Goal: Check status: Check status

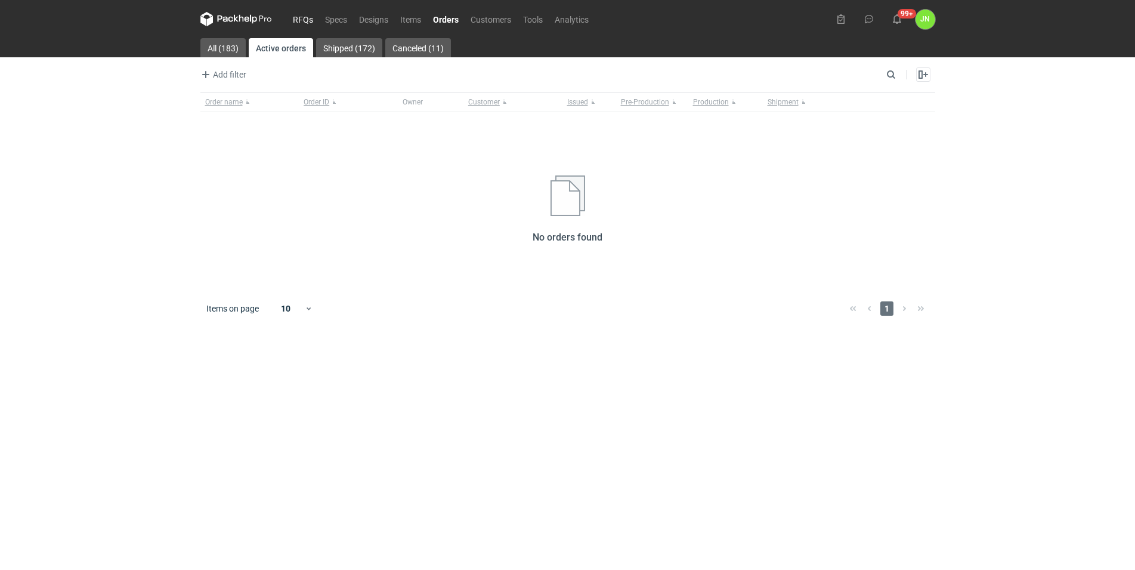
click at [300, 17] on link "RFQs" at bounding box center [303, 19] width 32 height 14
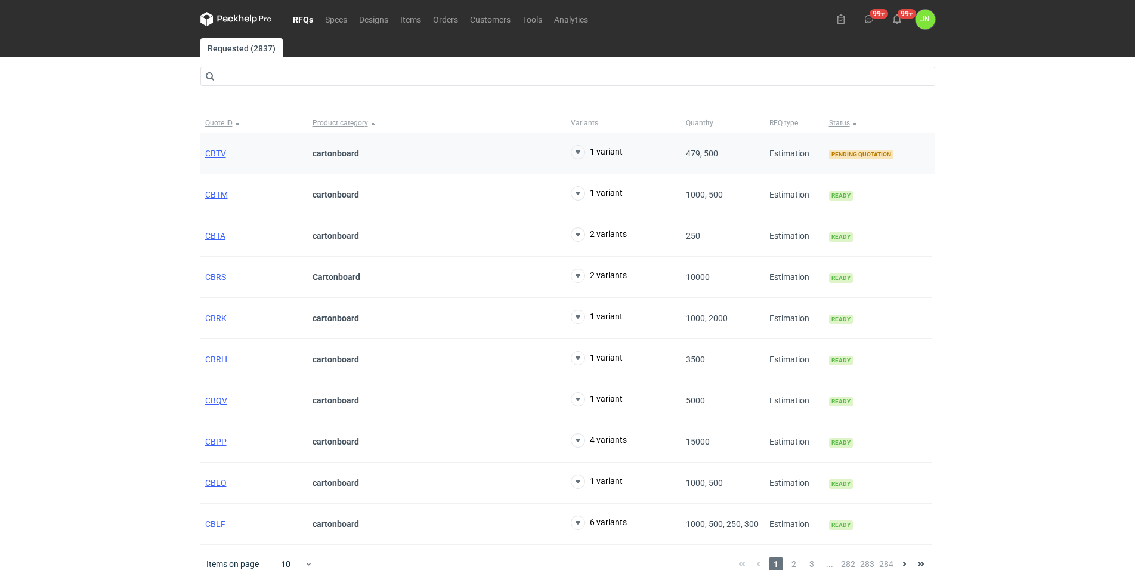
click at [205, 153] on div "CBTV" at bounding box center [253, 153] width 107 height 41
click at [212, 152] on span "CBTV" at bounding box center [215, 154] width 21 height 10
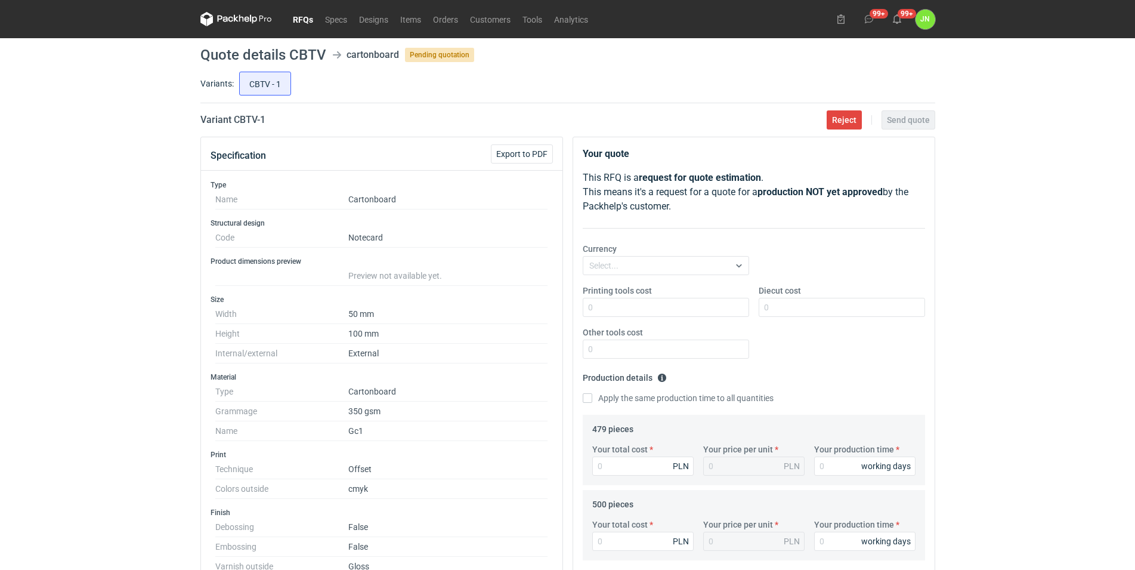
scroll to position [364, 0]
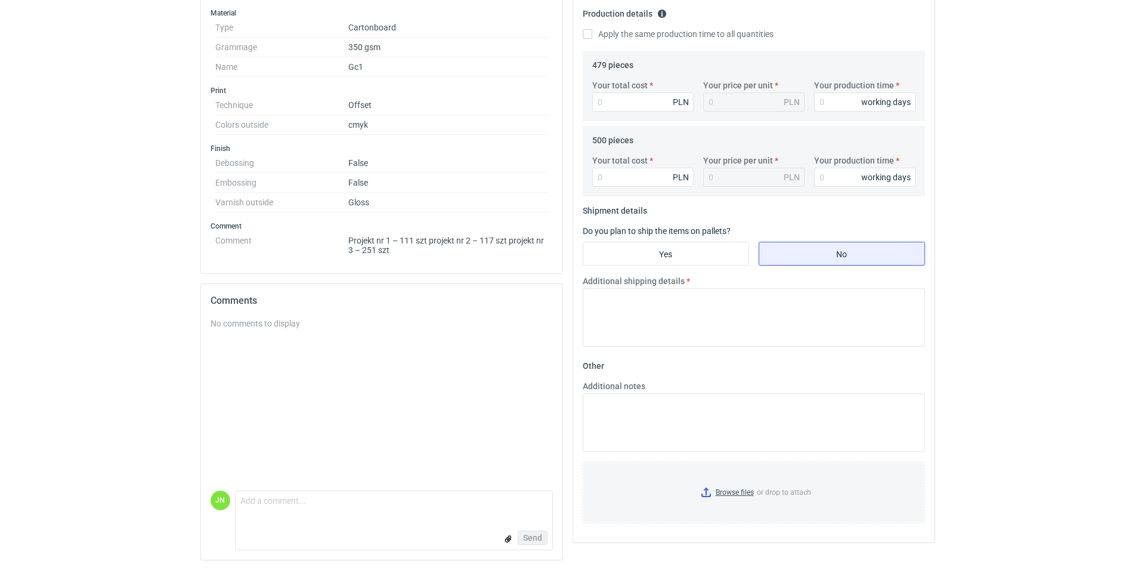
drag, startPoint x: 397, startPoint y: 249, endPoint x: 384, endPoint y: 243, distance: 13.9
click at [384, 243] on dd "Projekt nr 1 – 111 szt projekt nr 2 – 117 szt projekt nr 3 – 251 szt" at bounding box center [448, 243] width 200 height 24
drag, startPoint x: 384, startPoint y: 243, endPoint x: 501, endPoint y: 248, distance: 117.0
click at [501, 248] on dd "Projekt nr 1 – 111 szt projekt nr 2 – 117 szt projekt nr 3 – 251 szt" at bounding box center [448, 243] width 200 height 24
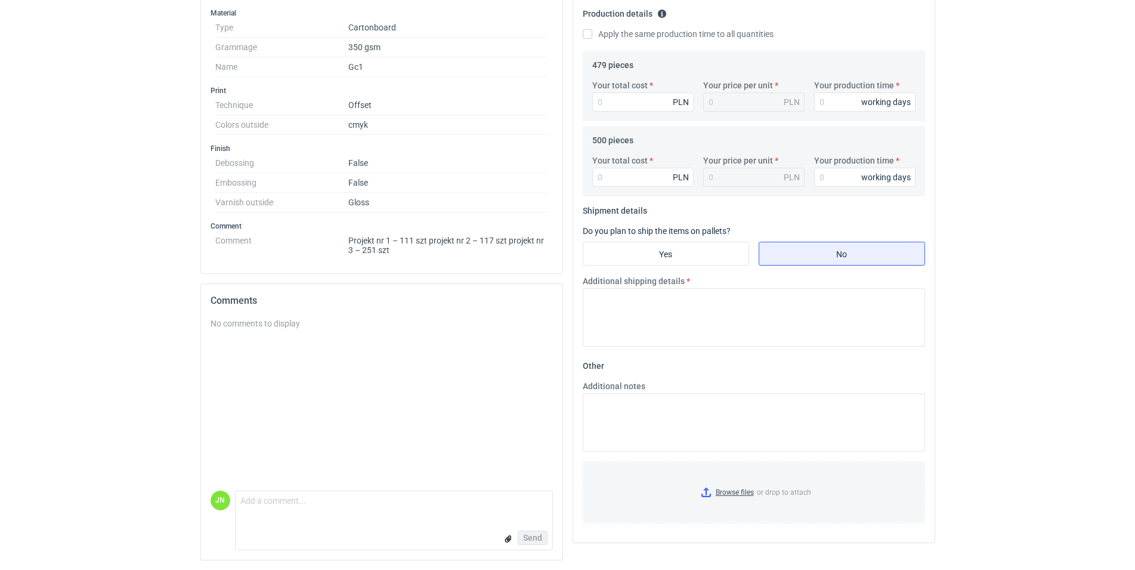
click at [501, 248] on dd "Projekt nr 1 – 111 szt projekt nr 2 – 117 szt projekt nr 3 – 251 szt" at bounding box center [448, 243] width 200 height 24
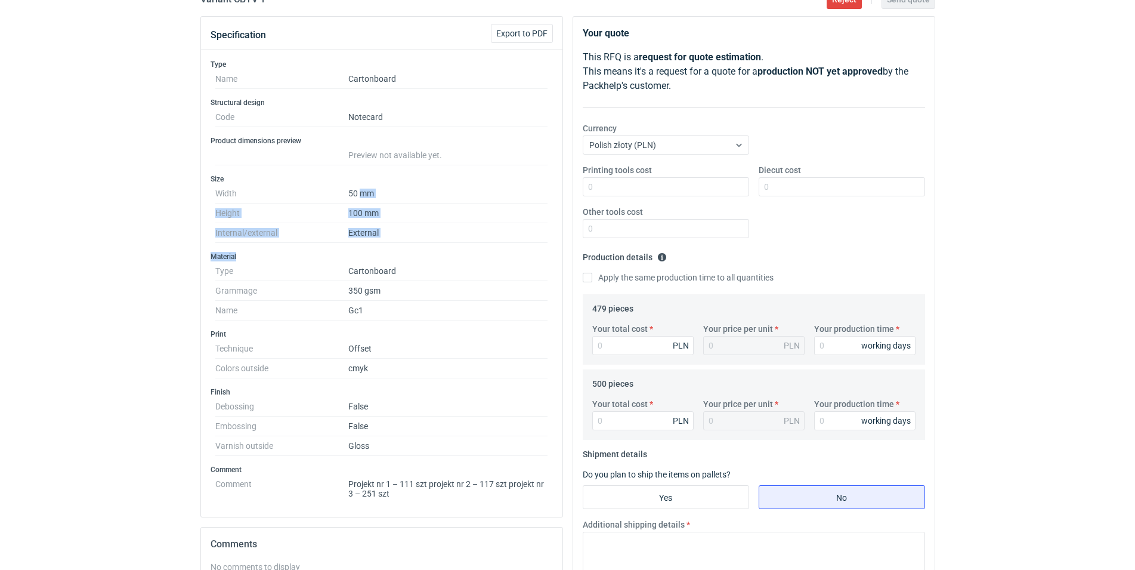
drag, startPoint x: 373, startPoint y: 217, endPoint x: 363, endPoint y: 202, distance: 18.5
click at [363, 202] on div "Type Name Cartonboard Structural design Code Notecard Product dimensions previe…" at bounding box center [382, 283] width 362 height 467
click at [363, 202] on dd "50 mm" at bounding box center [448, 194] width 200 height 20
click at [362, 291] on div "Type Name Cartonboard Structural design Code Notecard Product dimensions previe…" at bounding box center [382, 283] width 362 height 467
click at [362, 291] on dd "350 gsm" at bounding box center [448, 291] width 200 height 20
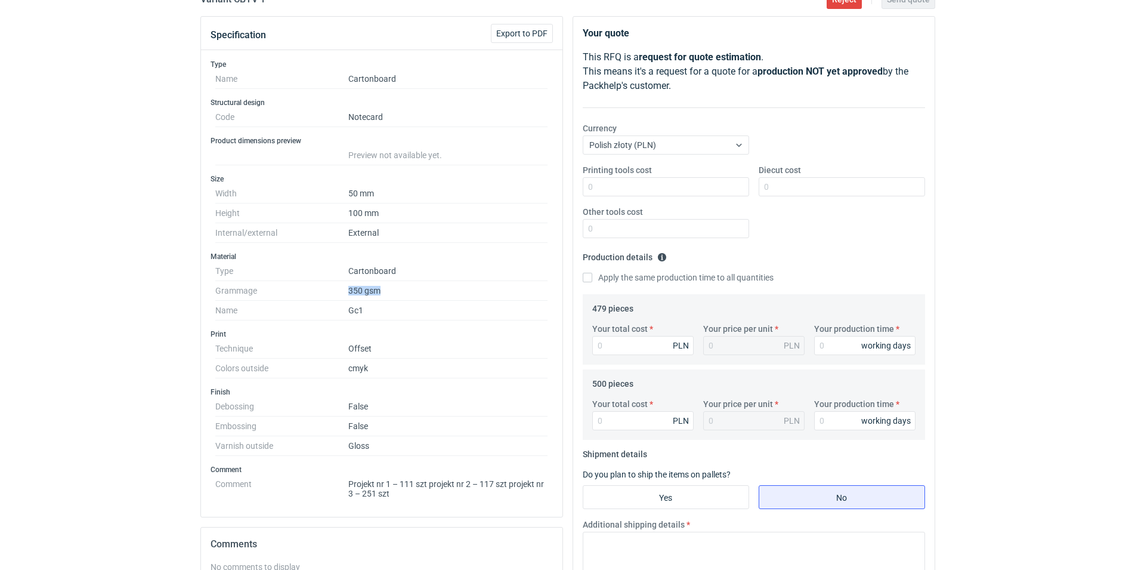
drag, startPoint x: 384, startPoint y: 299, endPoint x: 347, endPoint y: 288, distance: 38.7
click at [347, 288] on dl "Type Cartonboard Grammage 350 gsm Name Gc1" at bounding box center [381, 290] width 333 height 59
click at [347, 288] on dt "Grammage" at bounding box center [281, 291] width 133 height 20
drag, startPoint x: 347, startPoint y: 288, endPoint x: 393, endPoint y: 299, distance: 47.3
click at [393, 299] on dl "Type Cartonboard Grammage 350 gsm Name Gc1" at bounding box center [381, 290] width 333 height 59
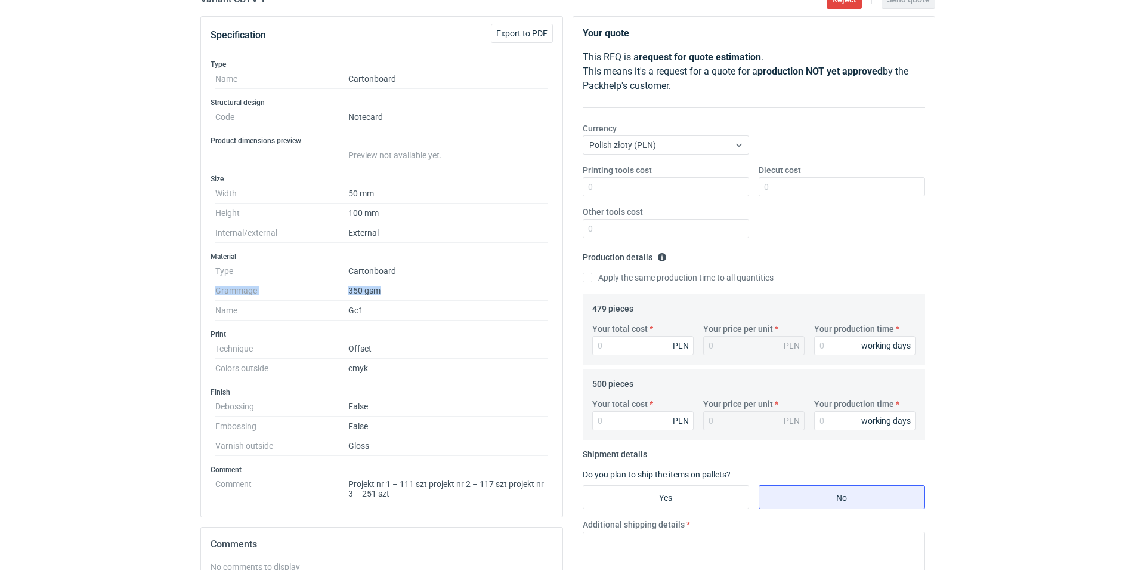
click at [393, 299] on dd "350 gsm" at bounding box center [448, 291] width 200 height 20
drag, startPoint x: 411, startPoint y: 505, endPoint x: 322, endPoint y: 478, distance: 93.4
click at [322, 478] on div "Type Name Cartonboard Structural design Code Notecard Product dimensions previe…" at bounding box center [382, 283] width 362 height 467
click at [407, 498] on div "Type Name Cartonboard Structural design Code Notecard Product dimensions previe…" at bounding box center [382, 283] width 362 height 467
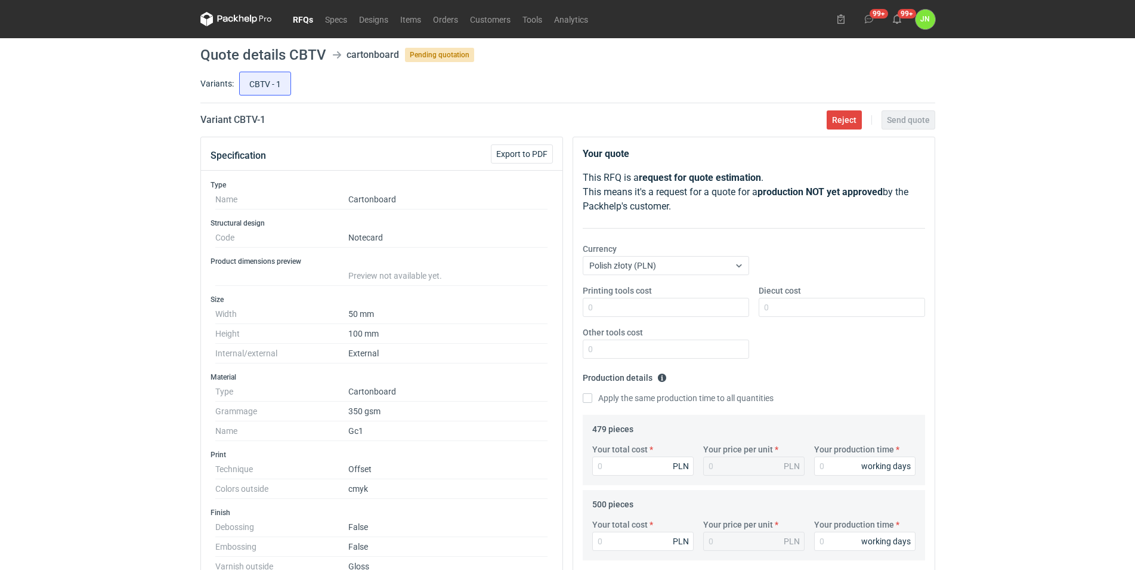
click at [302, 18] on link "RFQs" at bounding box center [303, 19] width 32 height 14
